Goal: Use online tool/utility: Utilize a website feature to perform a specific function

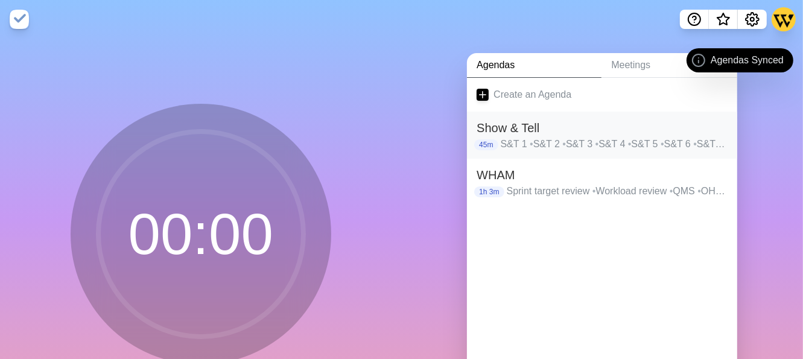
click at [506, 153] on div "Show & Tell 45m S&T 1 • S&T 2 • S&T 3 • S&T 4 • S&T 5 • S&T 6 • S&T 7 • [GEOGRA…" at bounding box center [602, 135] width 270 height 47
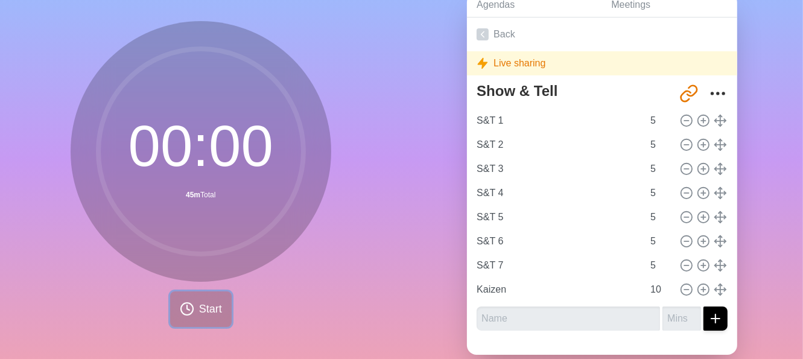
click at [199, 309] on span "Start" at bounding box center [210, 309] width 23 height 16
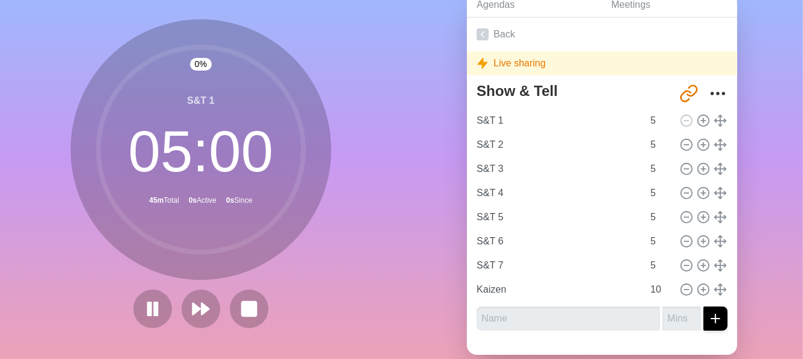
scroll to position [59, 0]
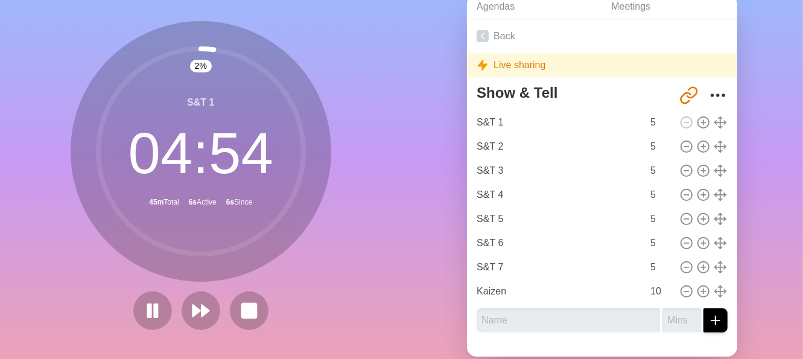
click at [746, 27] on div "Agendas Meetings Back Live sharing Show & Tell [URL][DOMAIN_NAME] S&T 1 5 S&T 2…" at bounding box center [603, 180] width 402 height 401
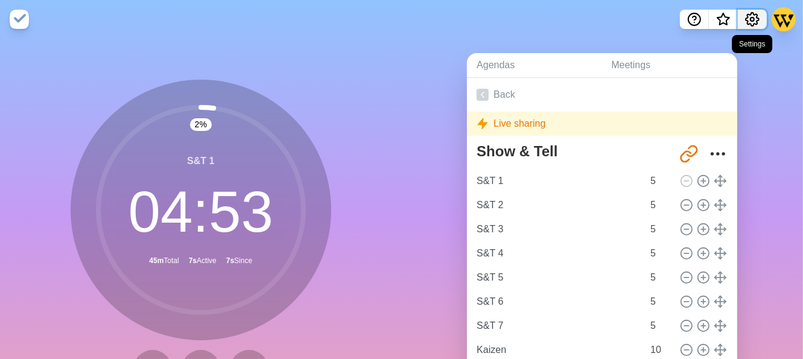
click at [753, 22] on icon "Settings" at bounding box center [752, 19] width 14 height 14
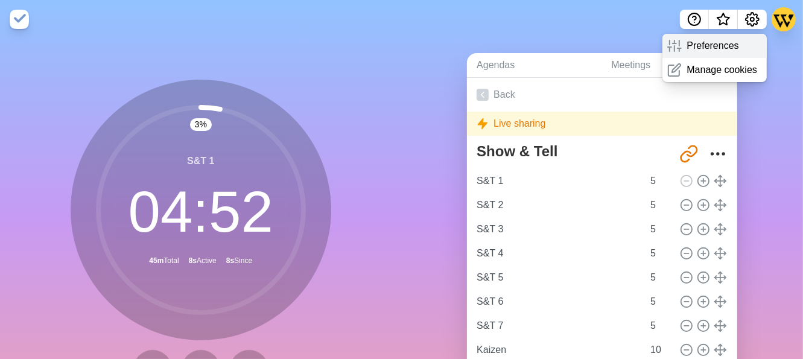
click at [690, 54] on div "Preferences" at bounding box center [714, 46] width 104 height 24
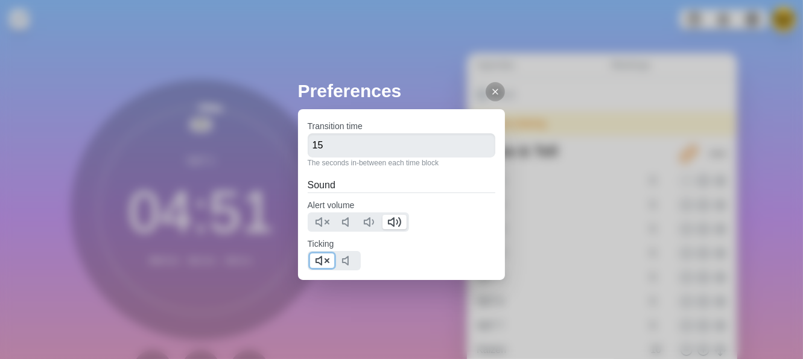
click at [320, 261] on icon at bounding box center [322, 260] width 14 height 14
click at [486, 97] on div at bounding box center [495, 91] width 19 height 19
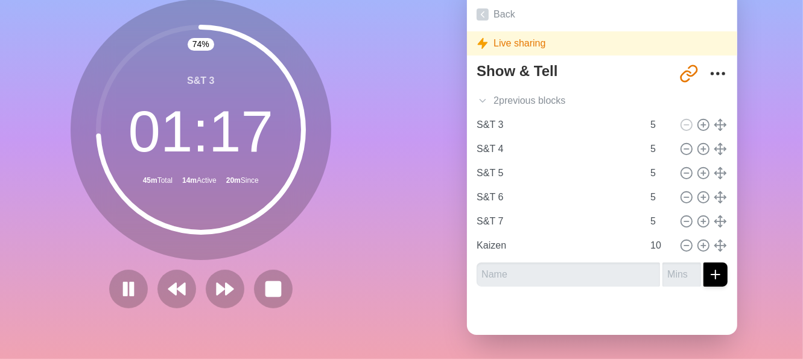
scroll to position [89, 0]
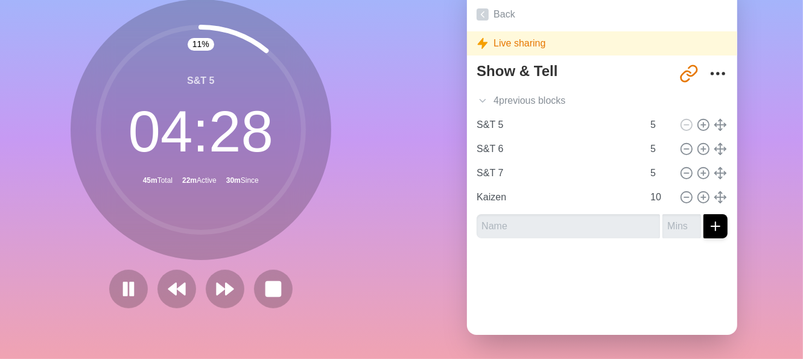
click at [342, 266] on div "11 % S&T 5 04 : 28 45m Total 22m Active 30m Since" at bounding box center [201, 158] width 402 height 401
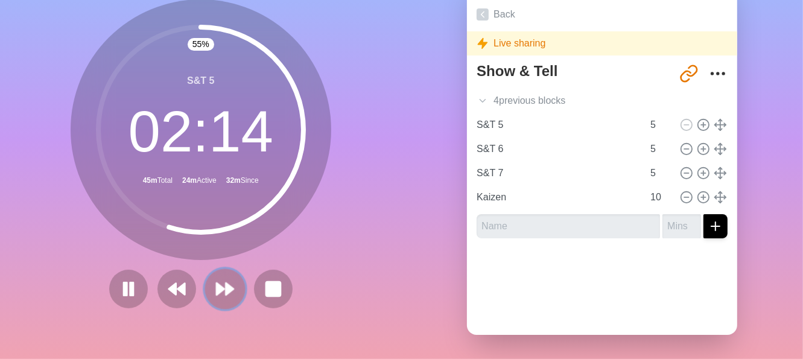
click at [235, 275] on button at bounding box center [225, 288] width 40 height 40
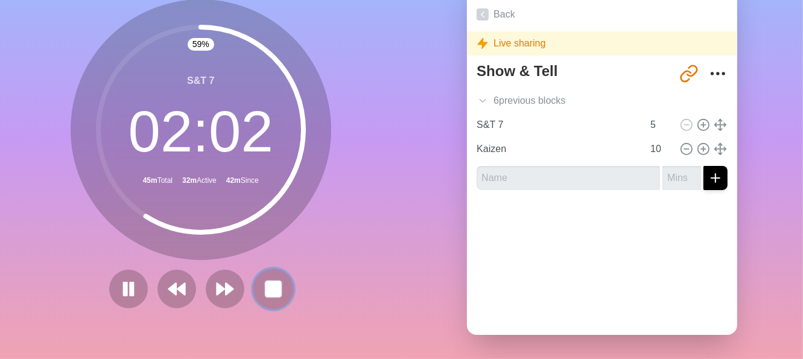
click at [276, 284] on icon at bounding box center [273, 289] width 21 height 21
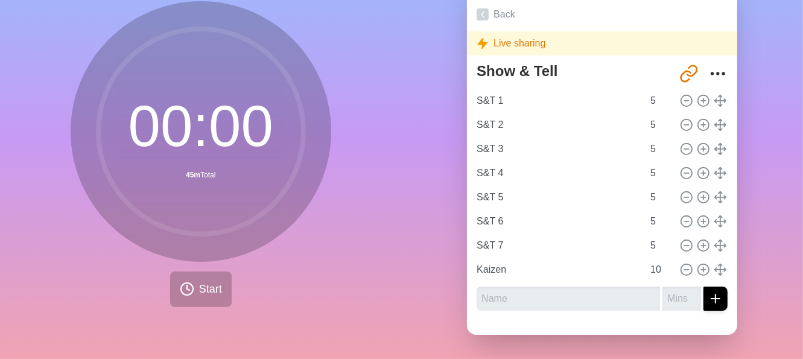
scroll to position [90, 0]
click at [565, 334] on div "Agendas Meetings Back Live sharing Show & Tell [URL][DOMAIN_NAME] S&T 1 5 S&T 2…" at bounding box center [603, 158] width 402 height 401
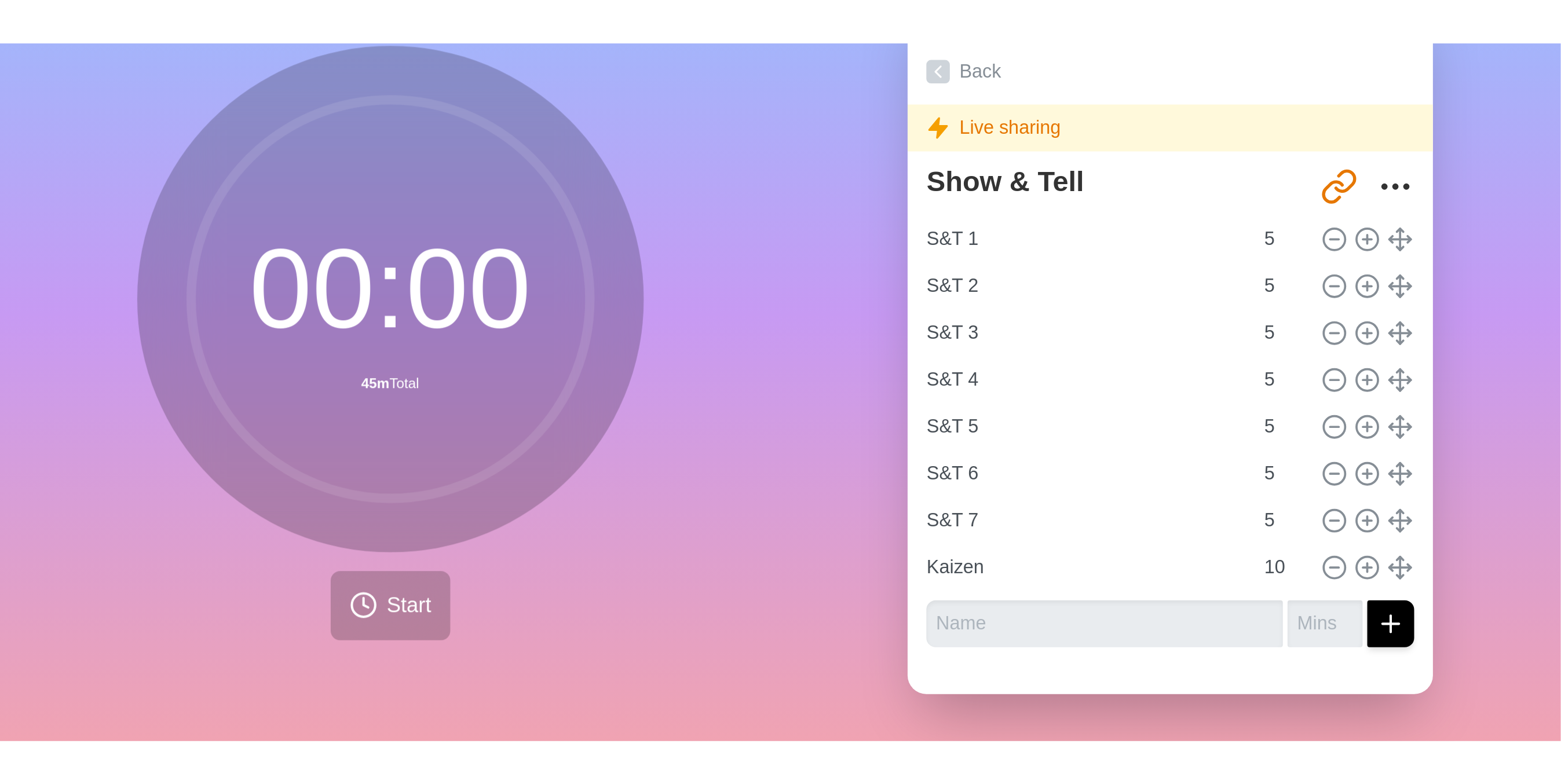
scroll to position [0, 0]
